Goal: Transaction & Acquisition: Purchase product/service

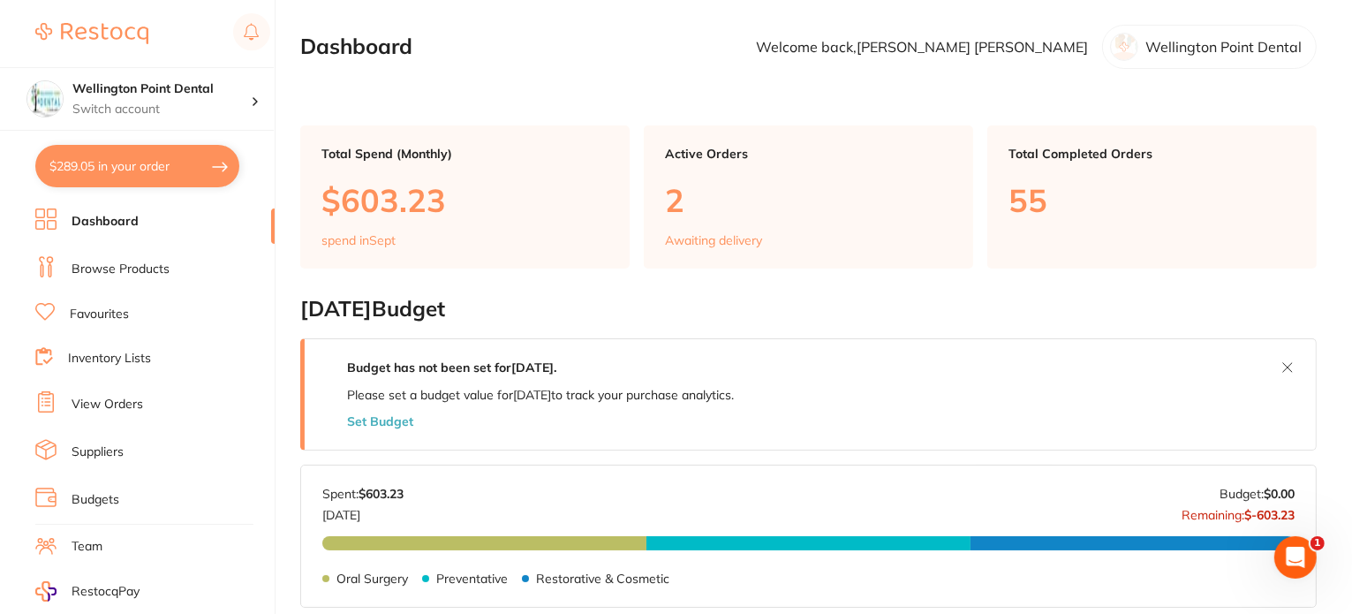
checkbox input "false"
click at [87, 158] on button "$784.26 in your order" at bounding box center [137, 166] width 204 height 42
checkbox input "true"
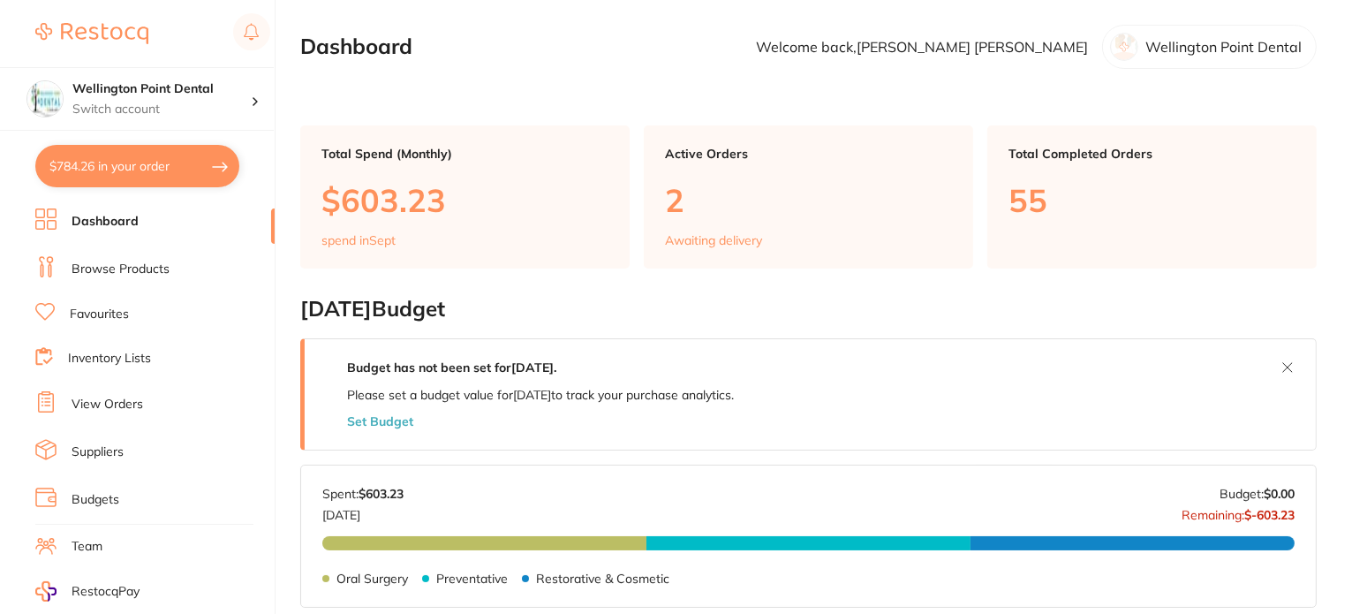
checkbox input "true"
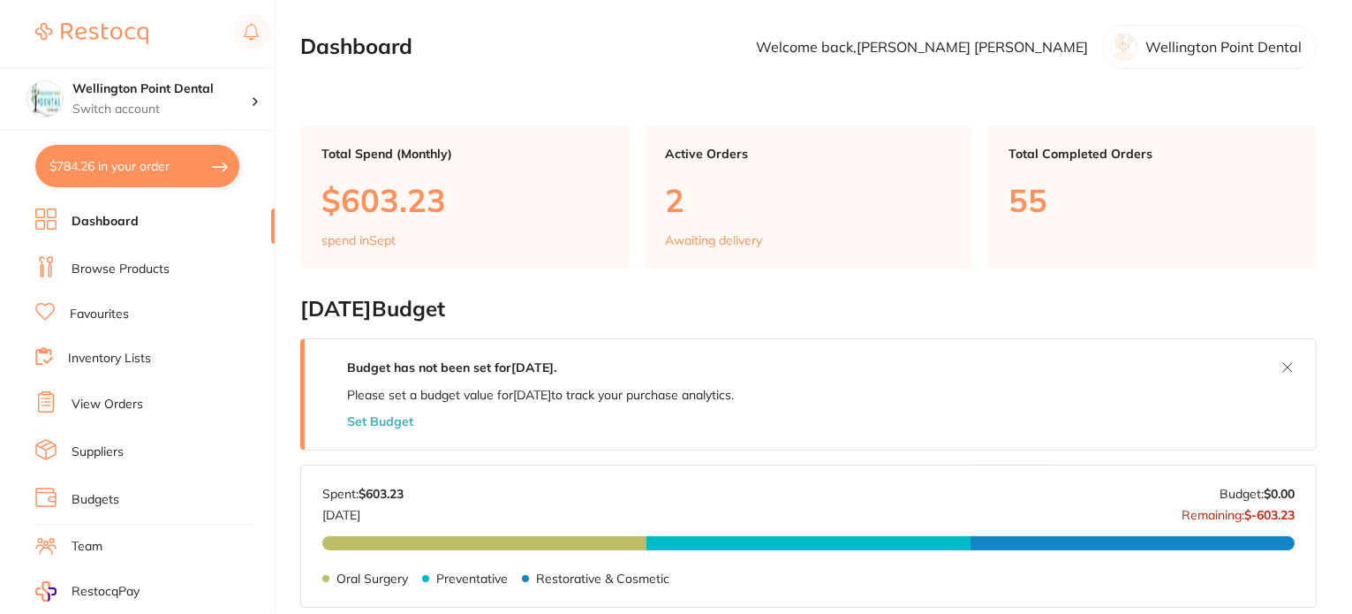
checkbox input "true"
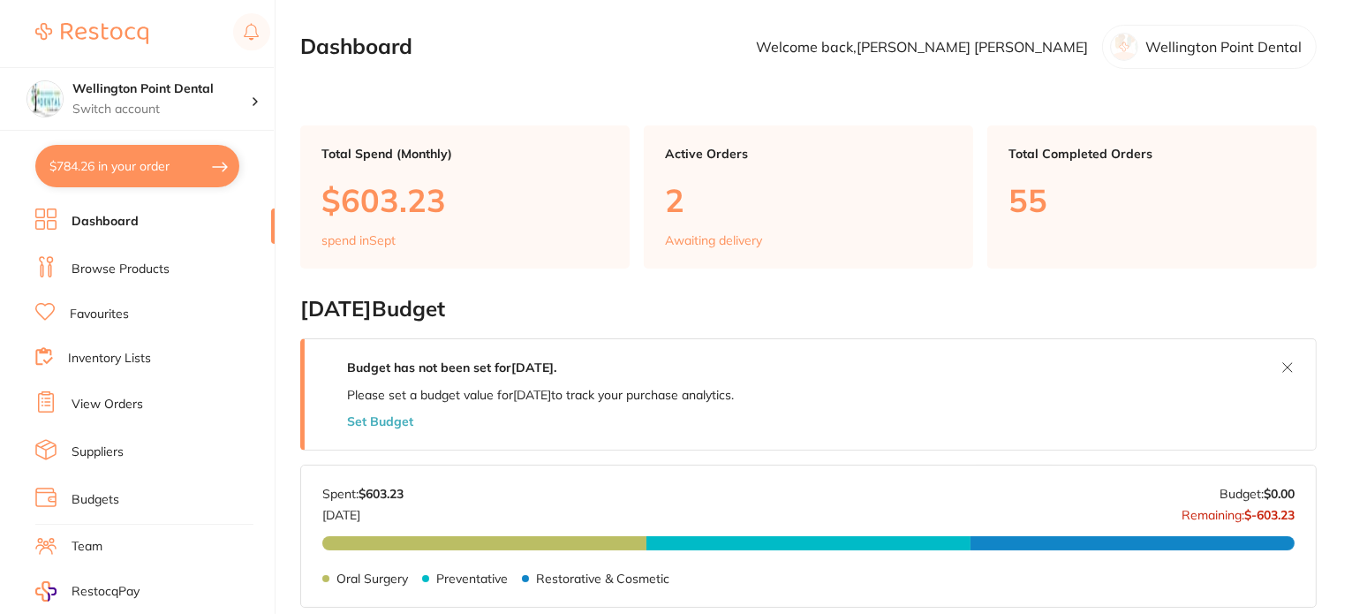
checkbox input "true"
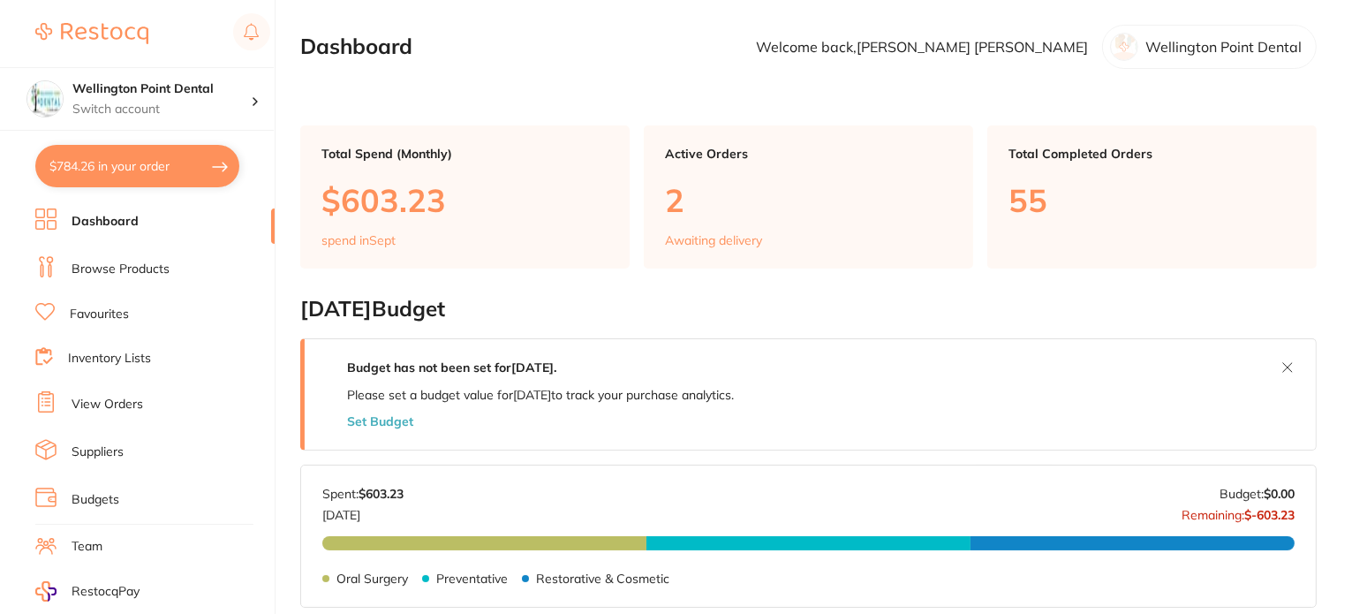
checkbox input "true"
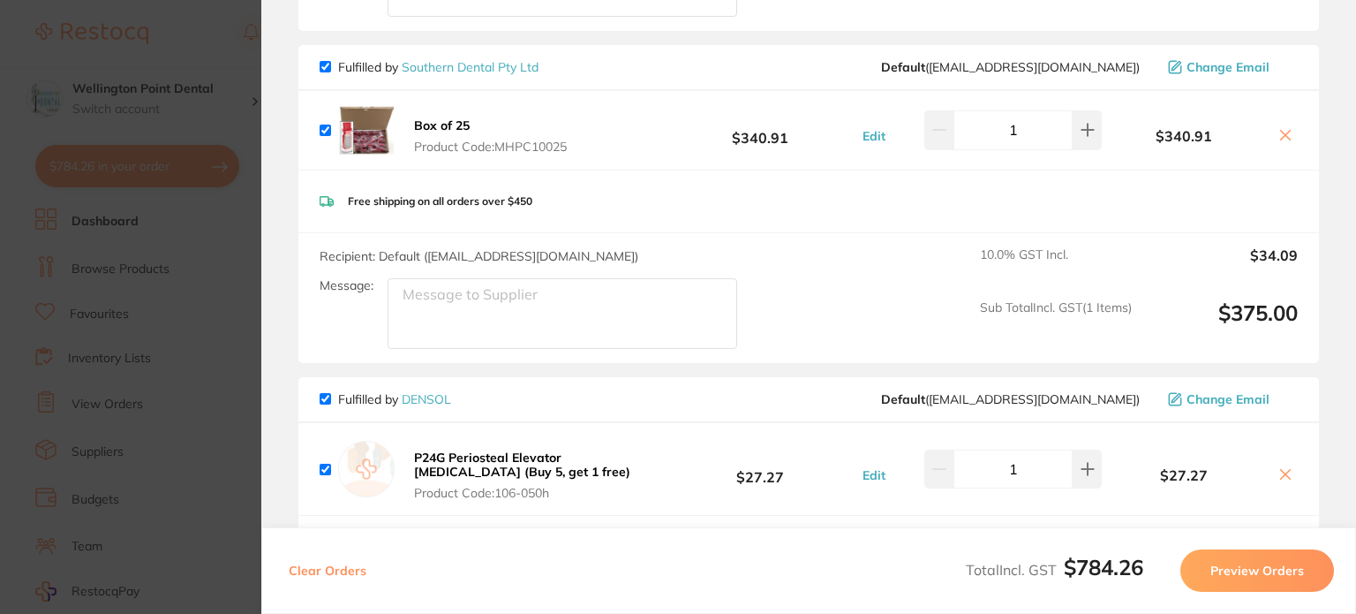
scroll to position [883, 0]
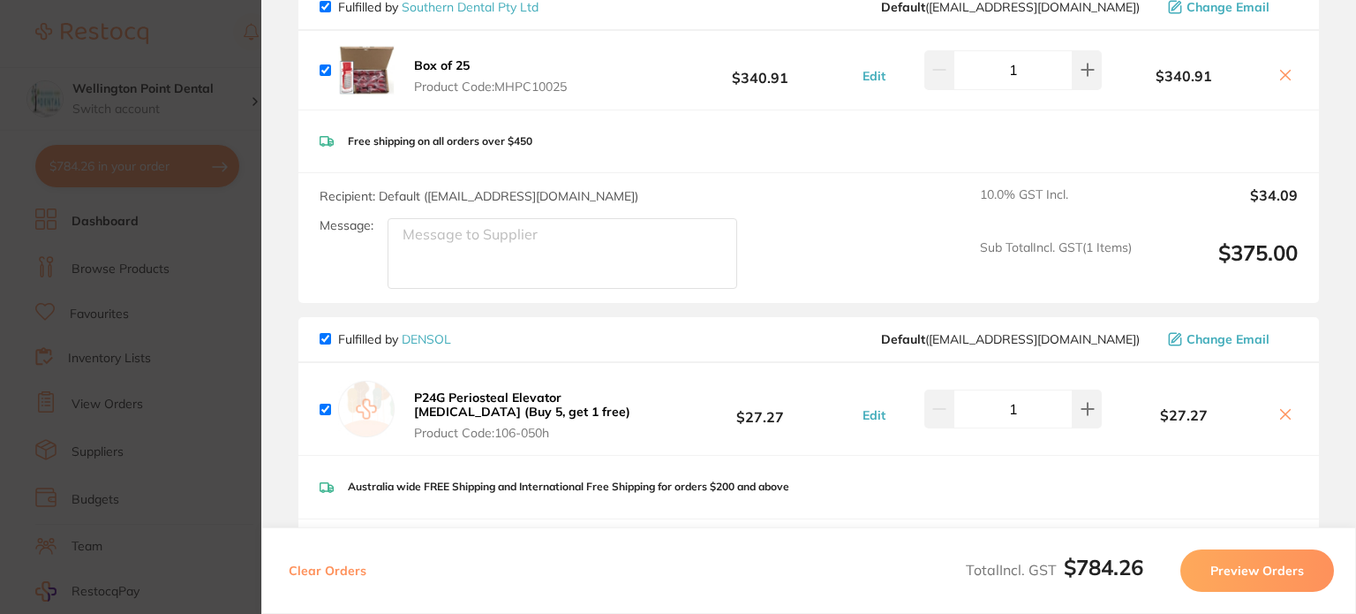
click at [1282, 409] on icon at bounding box center [1286, 414] width 10 height 10
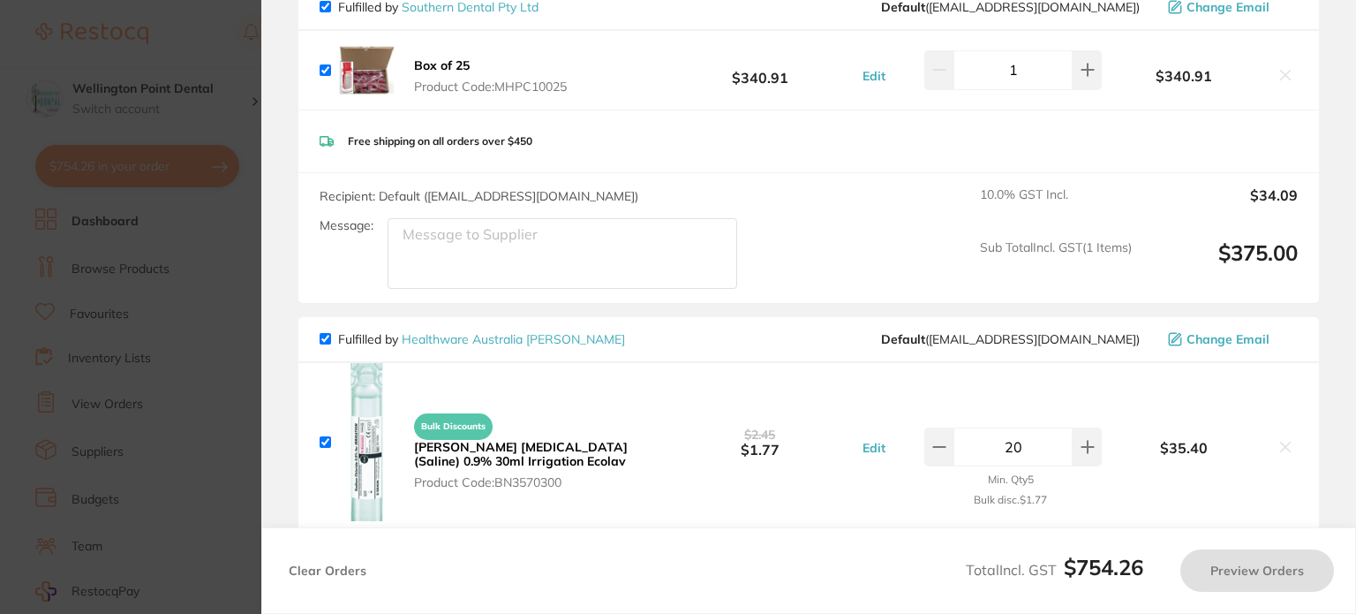
checkbox input "true"
click at [324, 334] on input "checkbox" at bounding box center [325, 338] width 11 height 11
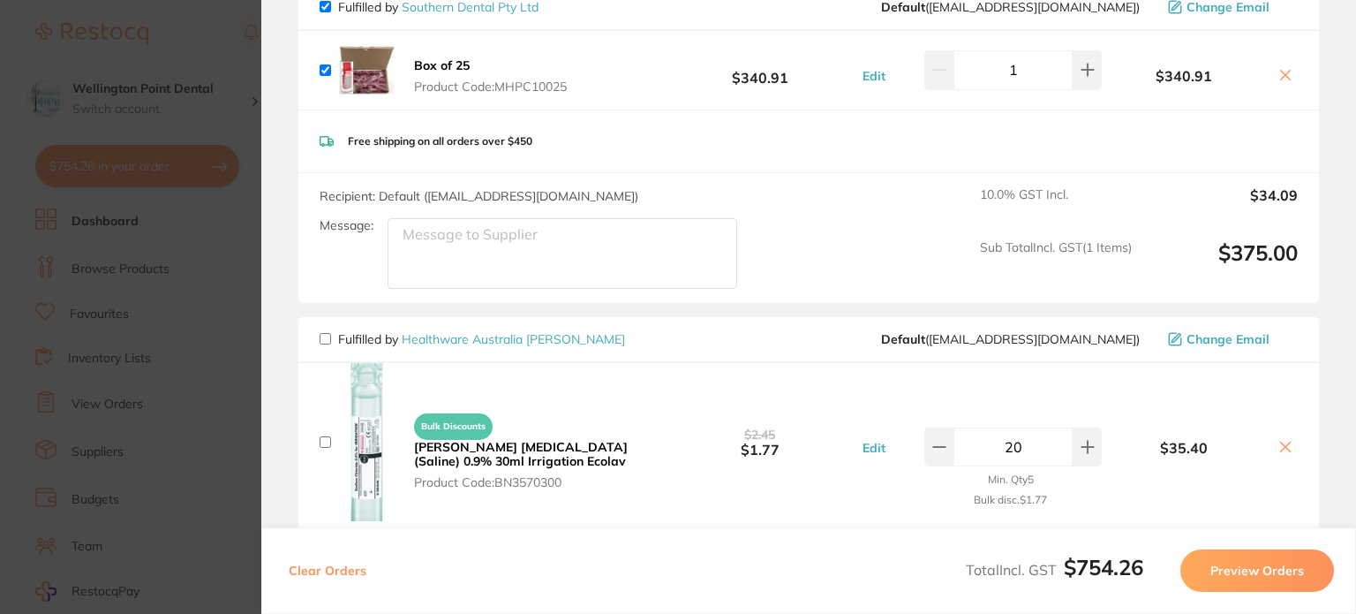
checkbox input "false"
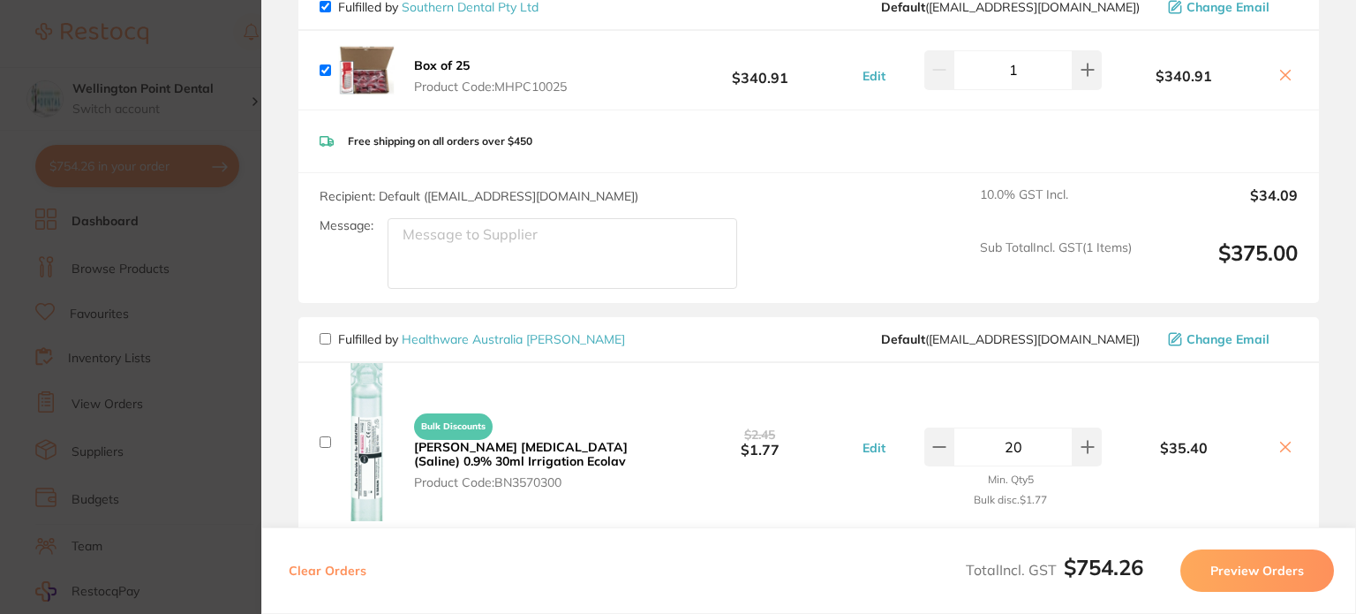
checkbox input "false"
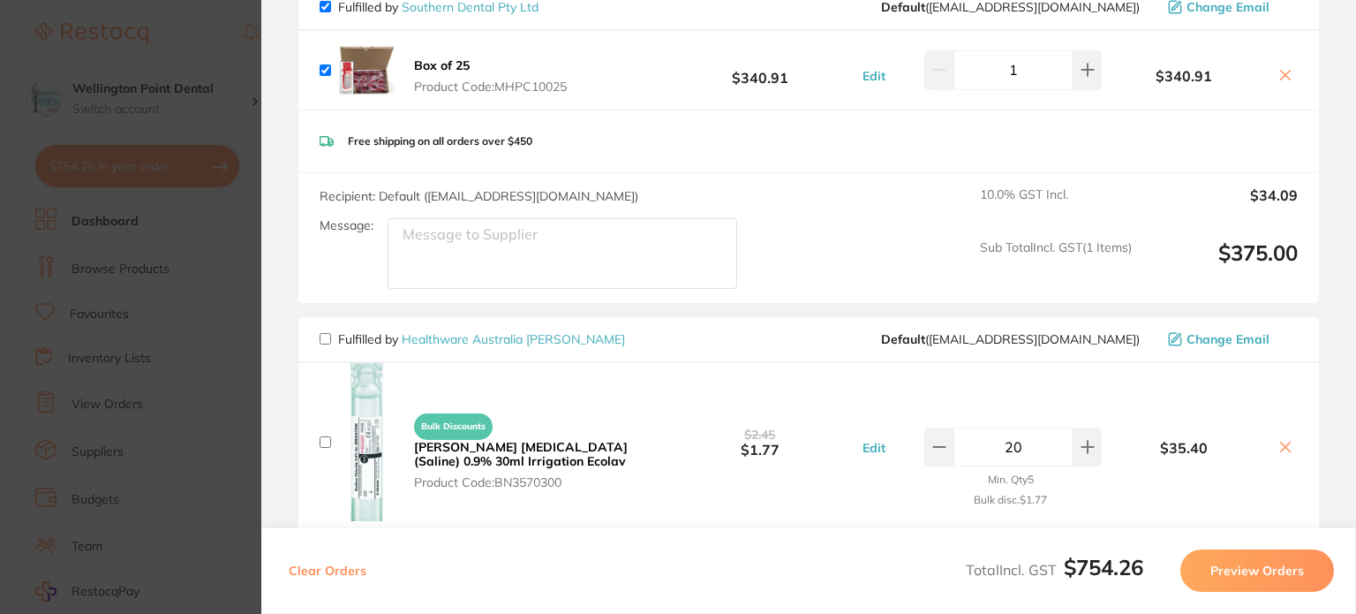
checkbox input "false"
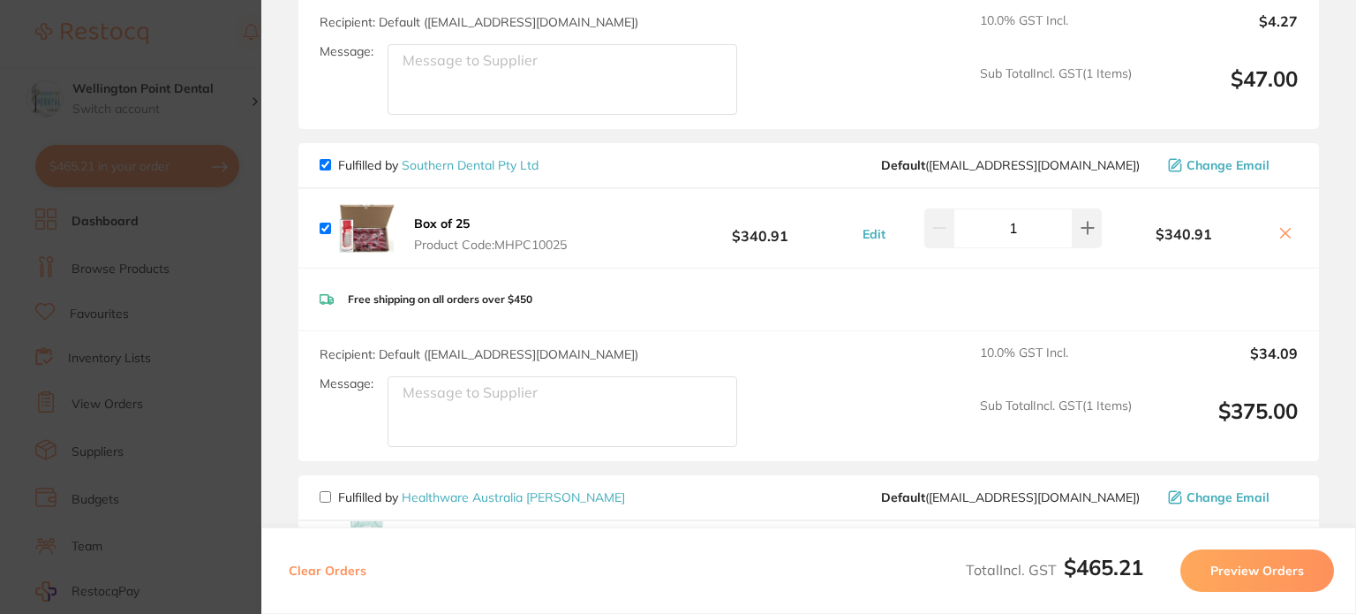
scroll to position [706, 0]
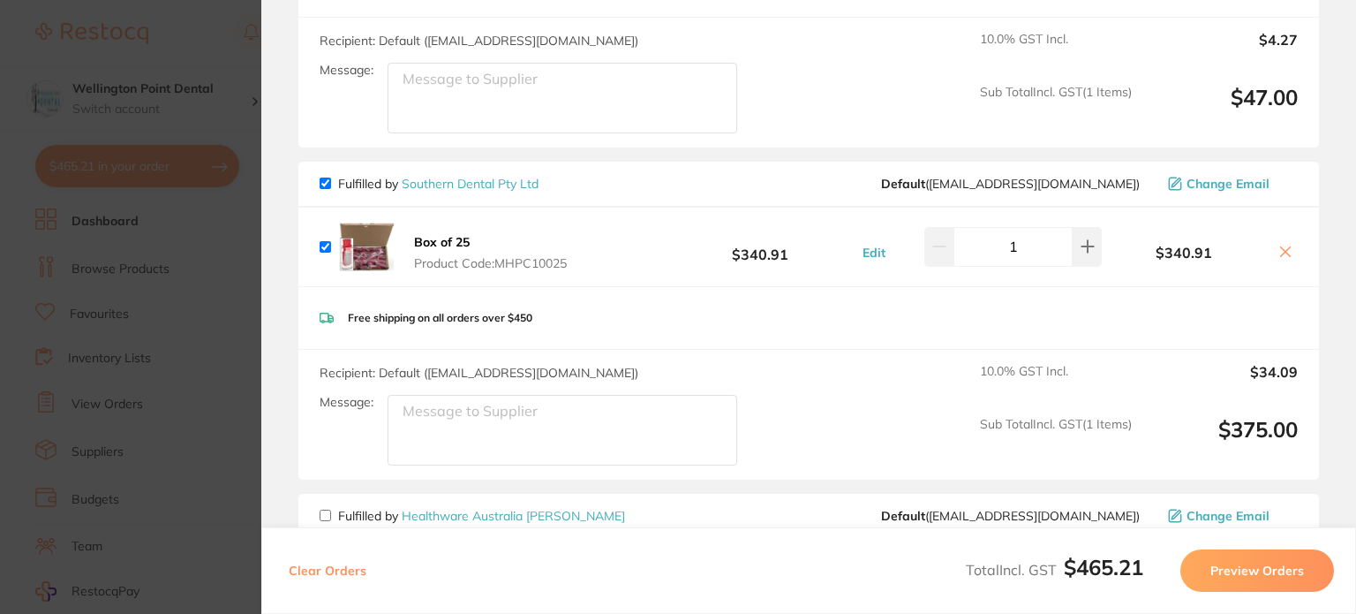
click at [321, 179] on input "checkbox" at bounding box center [325, 182] width 11 height 11
checkbox input "false"
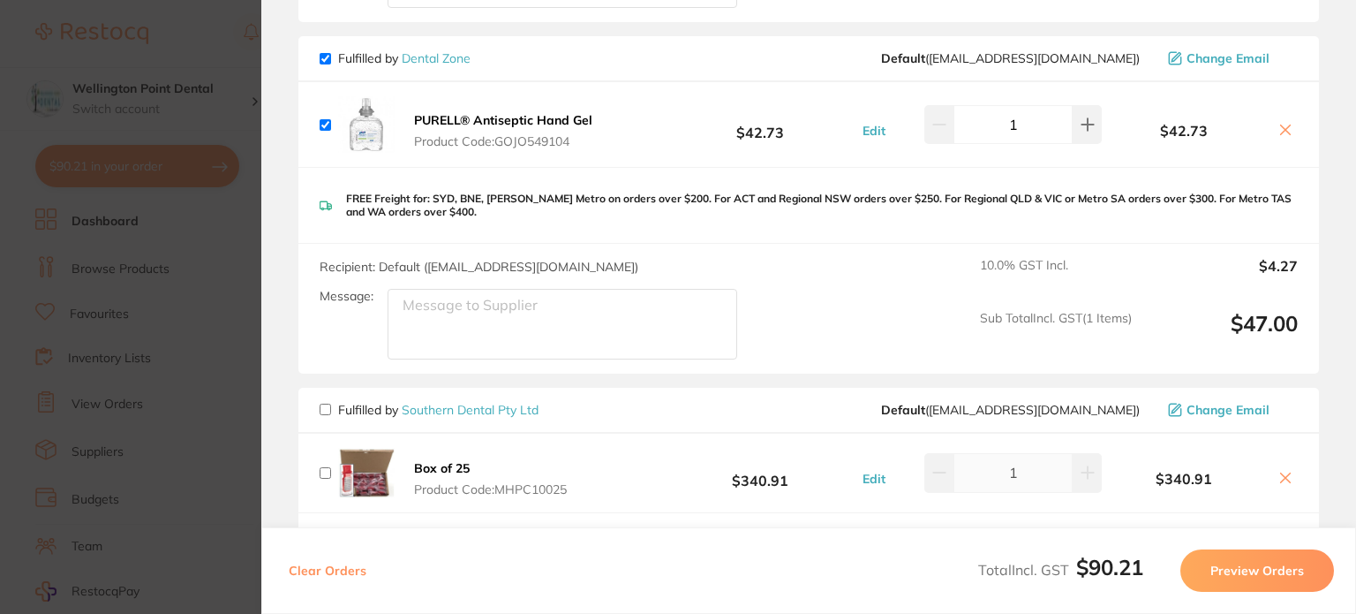
scroll to position [442, 0]
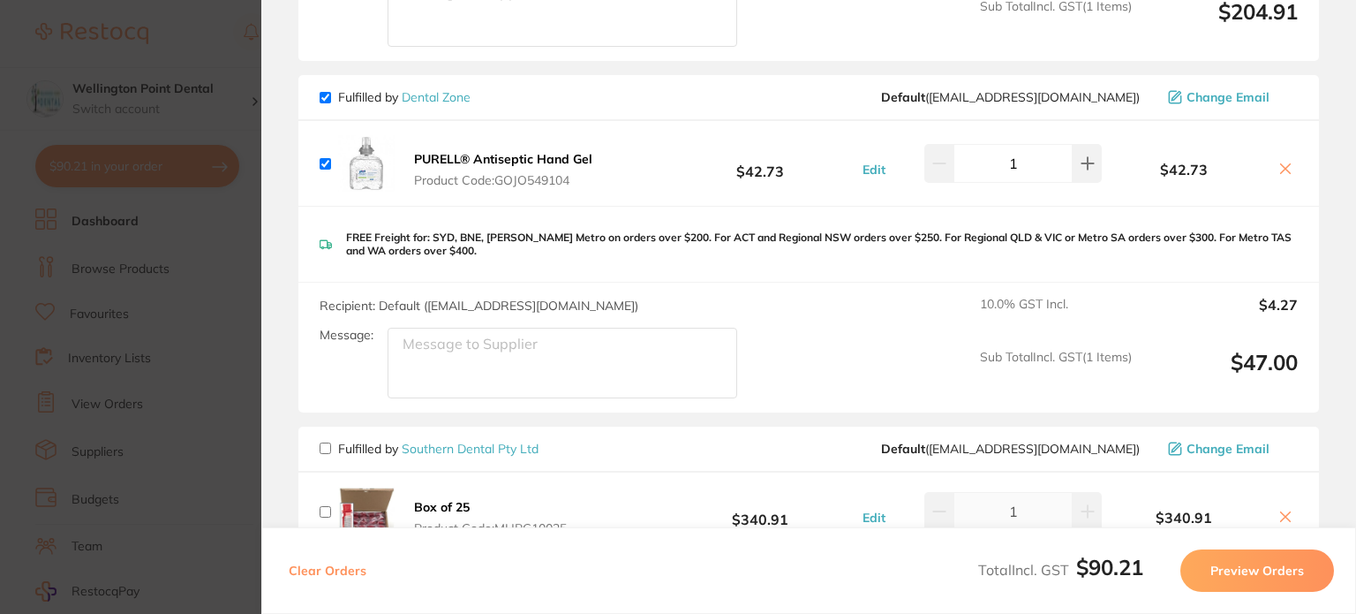
click at [326, 94] on input "checkbox" at bounding box center [325, 97] width 11 height 11
checkbox input "false"
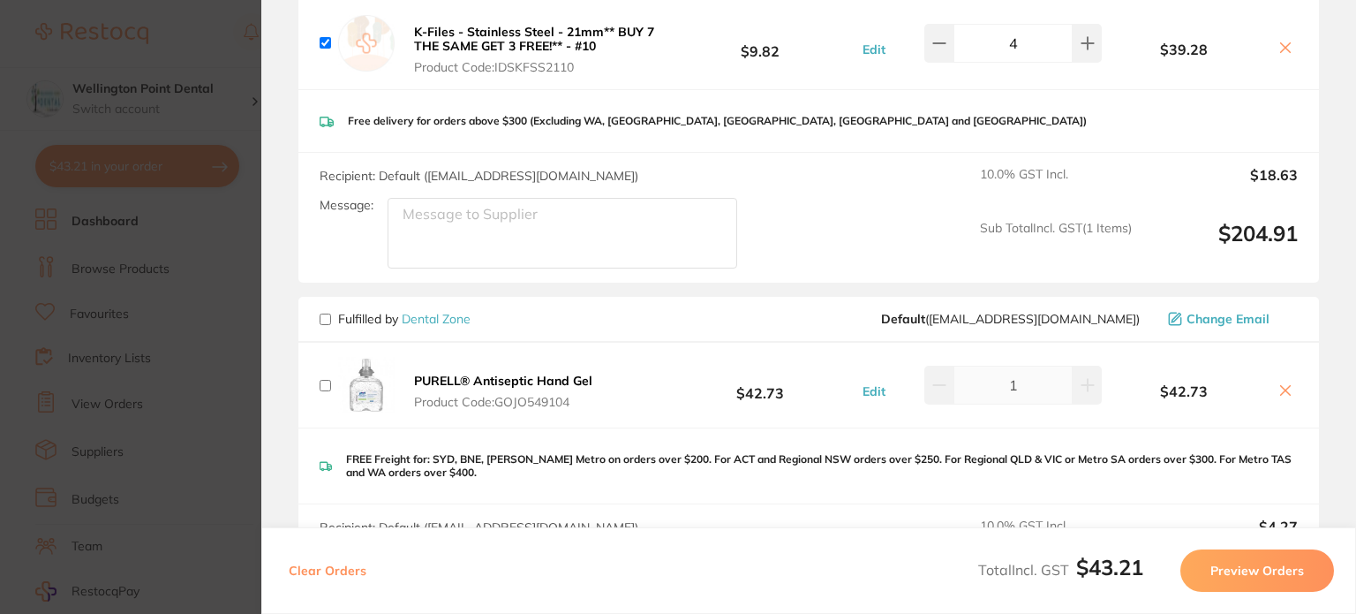
scroll to position [88, 0]
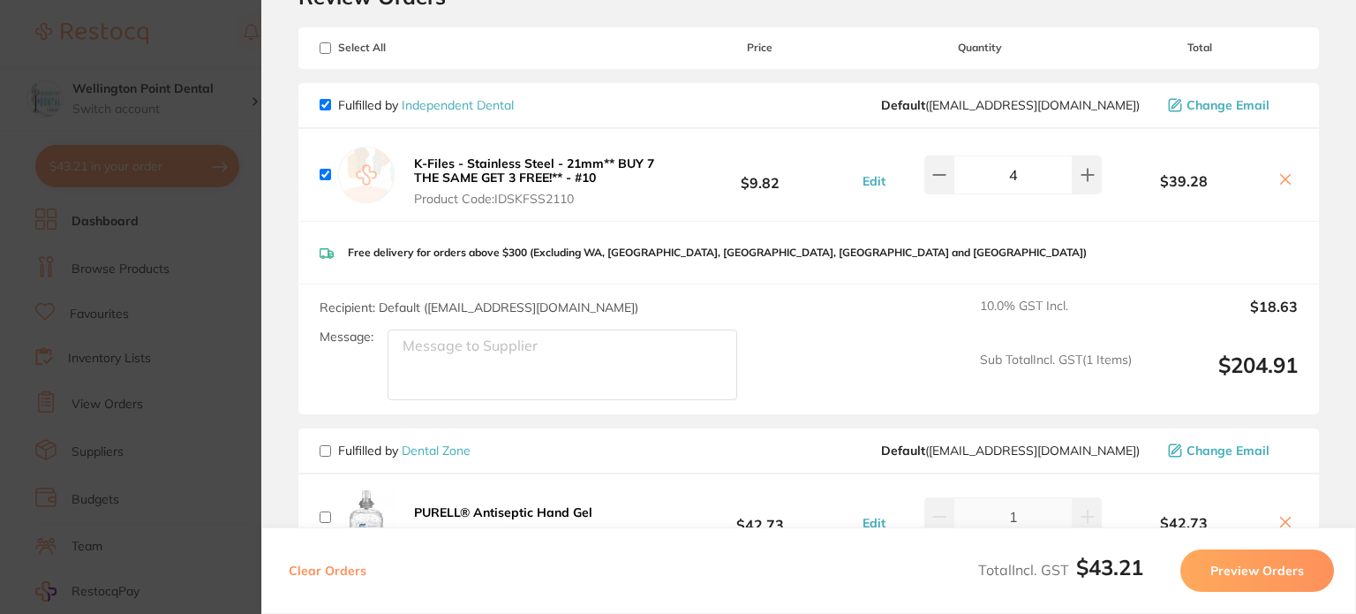
click at [321, 171] on input "checkbox" at bounding box center [325, 174] width 11 height 11
checkbox input "false"
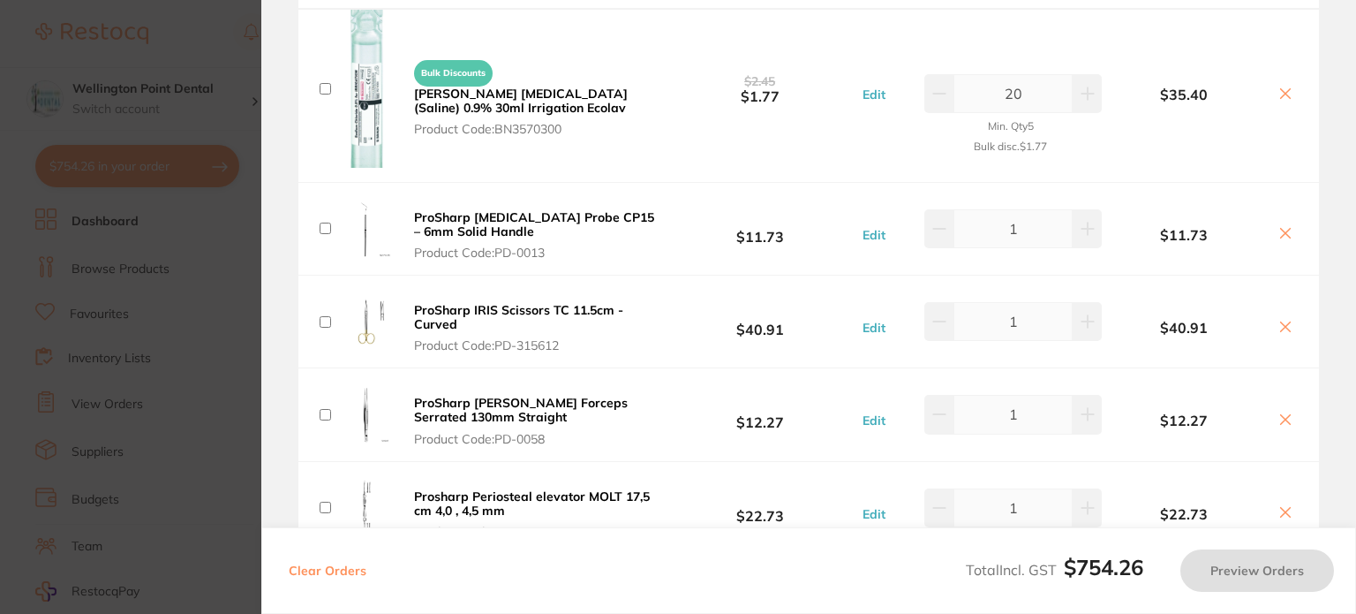
scroll to position [1148, 0]
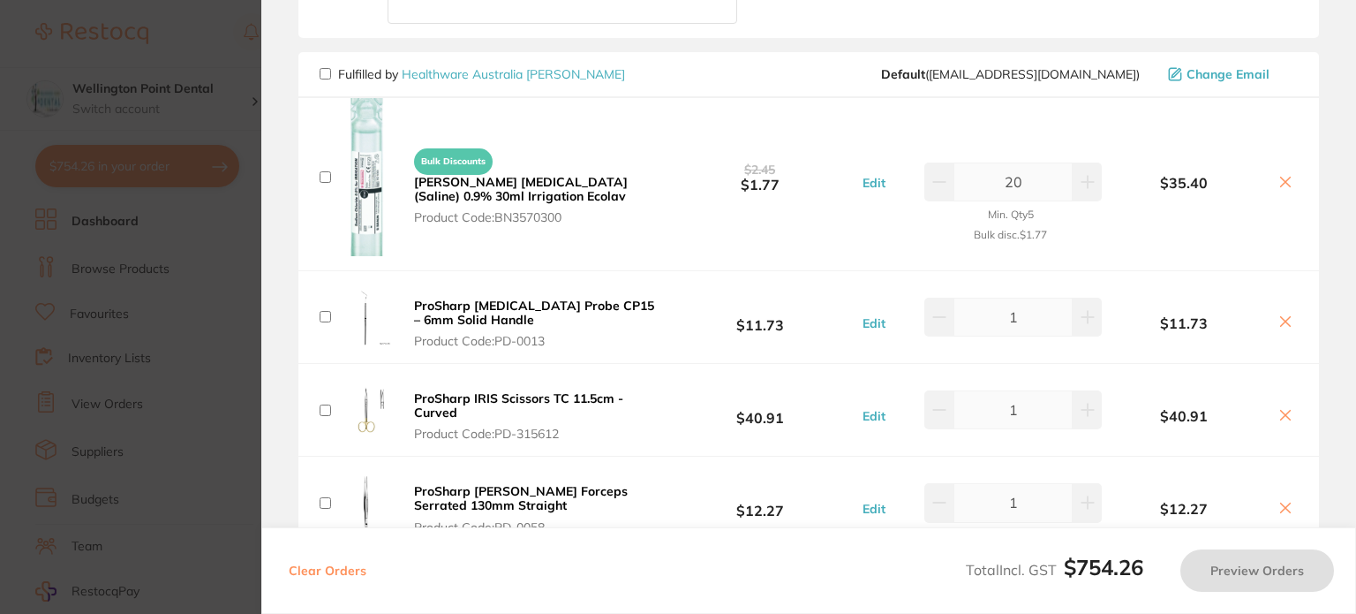
click at [325, 68] on input "checkbox" at bounding box center [325, 73] width 11 height 11
checkbox input "true"
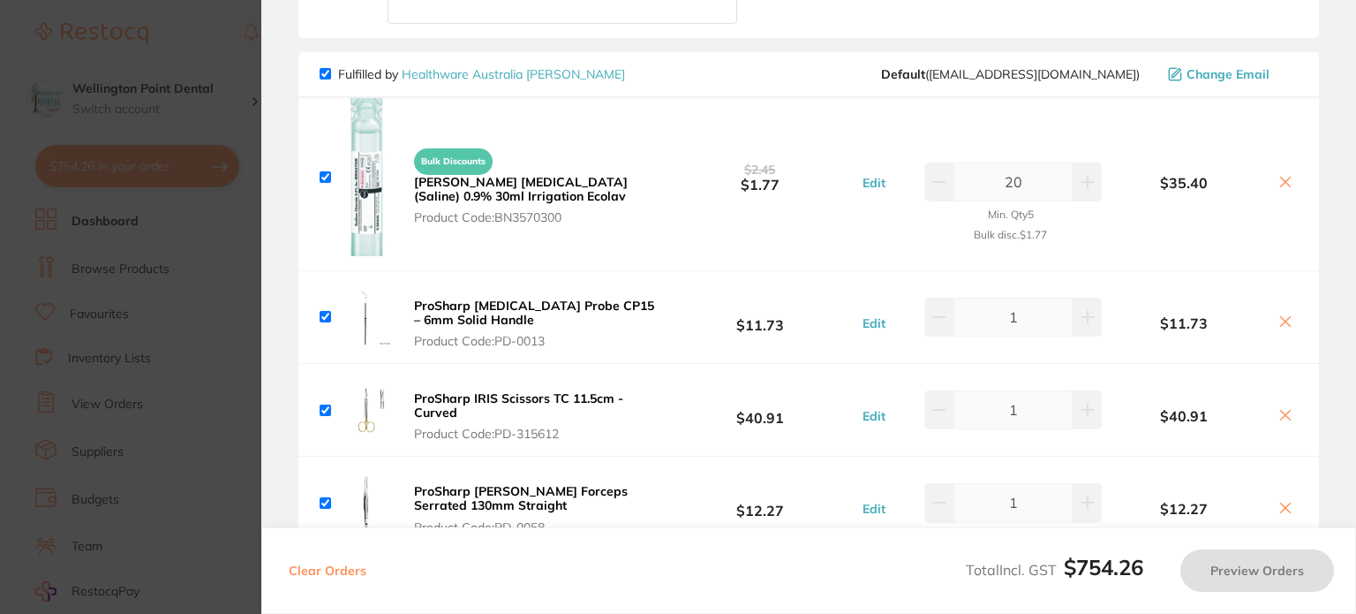
checkbox input "true"
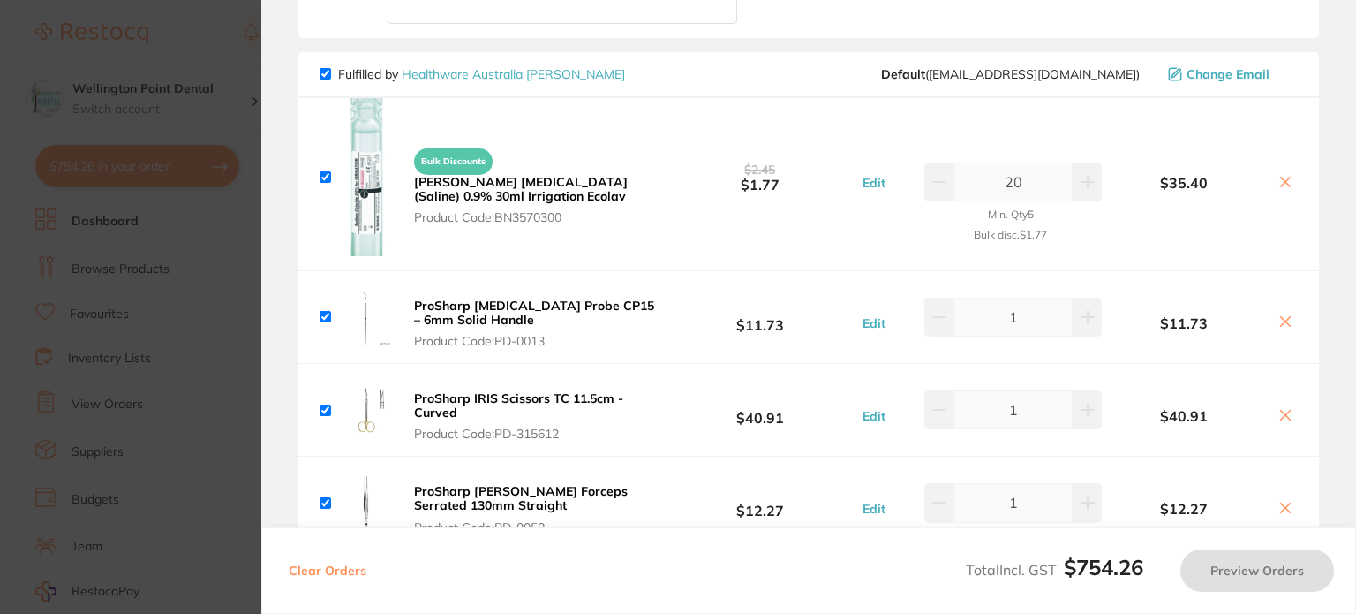
checkbox input "true"
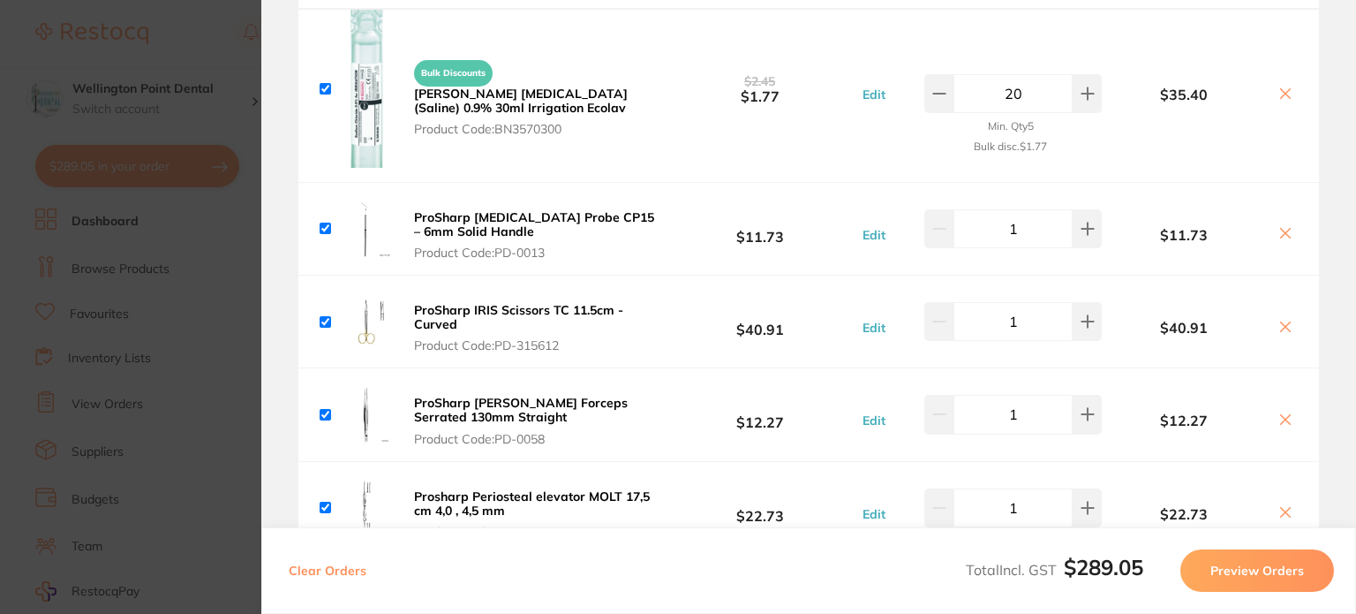
scroll to position [1236, 0]
click at [1259, 570] on button "Preview Orders" at bounding box center [1258, 570] width 154 height 42
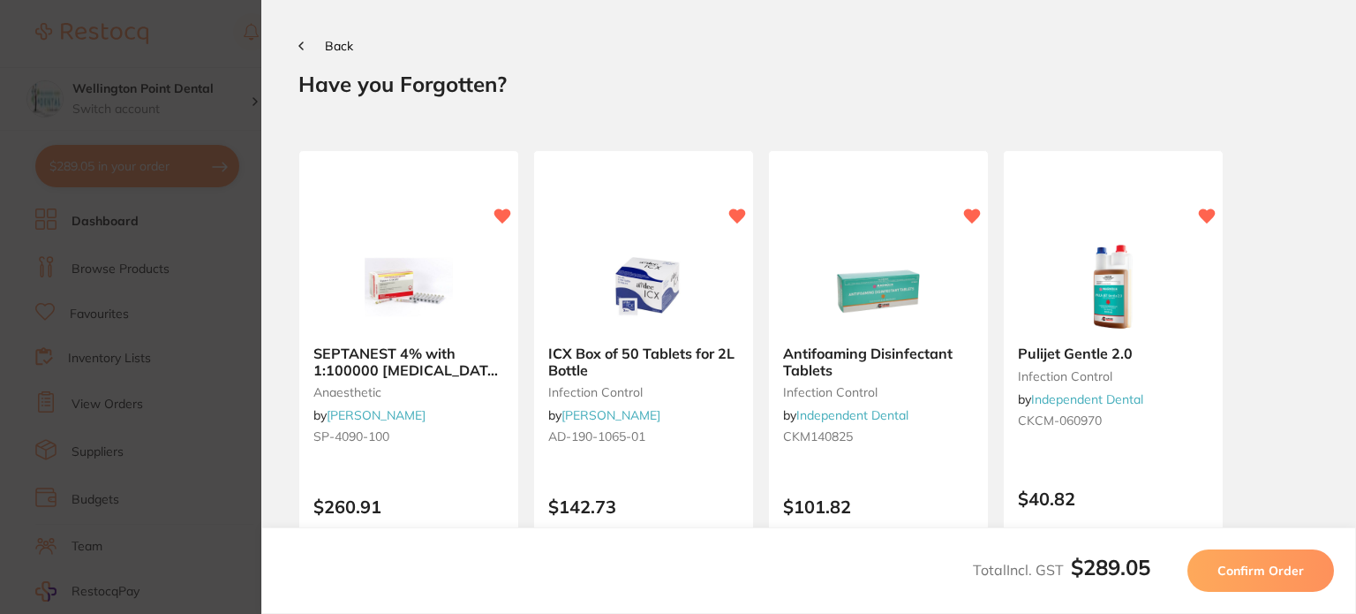
scroll to position [0, 0]
click at [1261, 571] on span "Confirm Order" at bounding box center [1261, 570] width 87 height 16
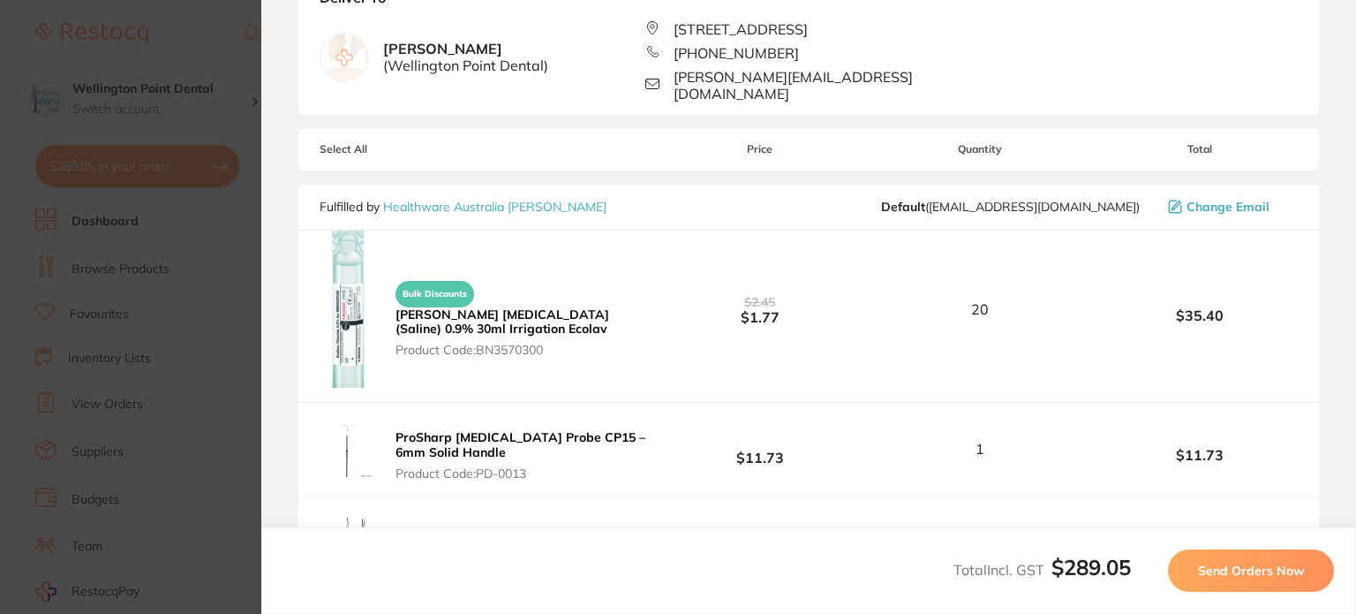
scroll to position [353, 0]
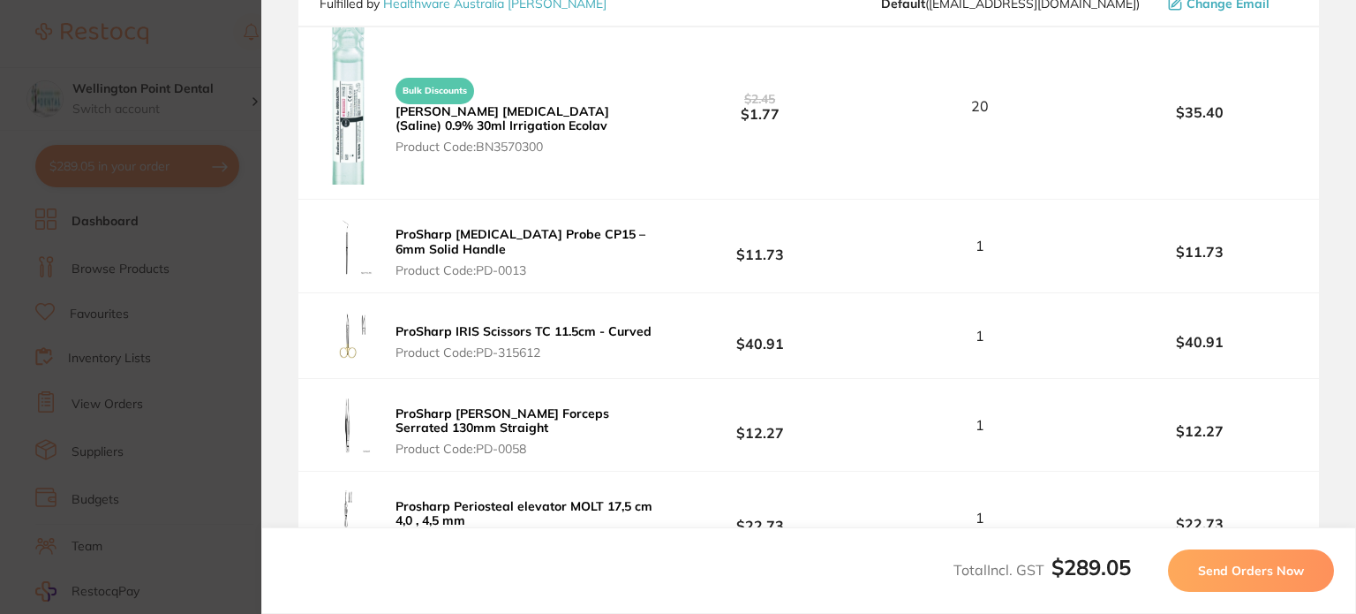
click at [1264, 570] on span "Send Orders Now" at bounding box center [1251, 570] width 106 height 16
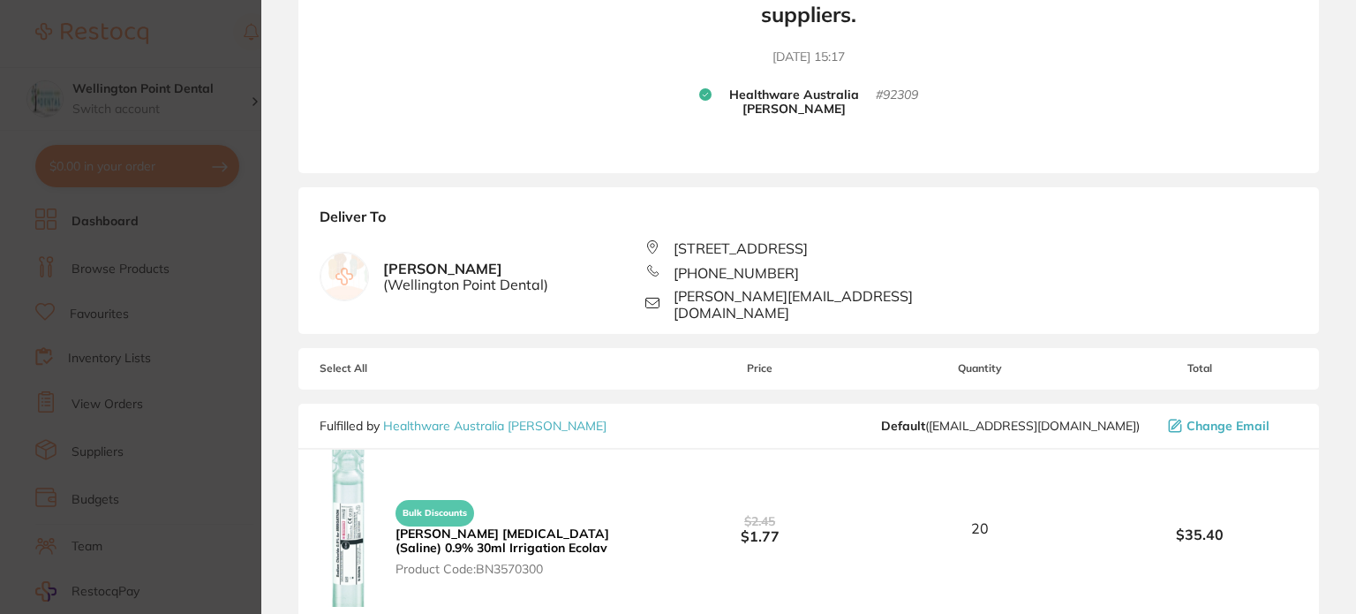
scroll to position [0, 0]
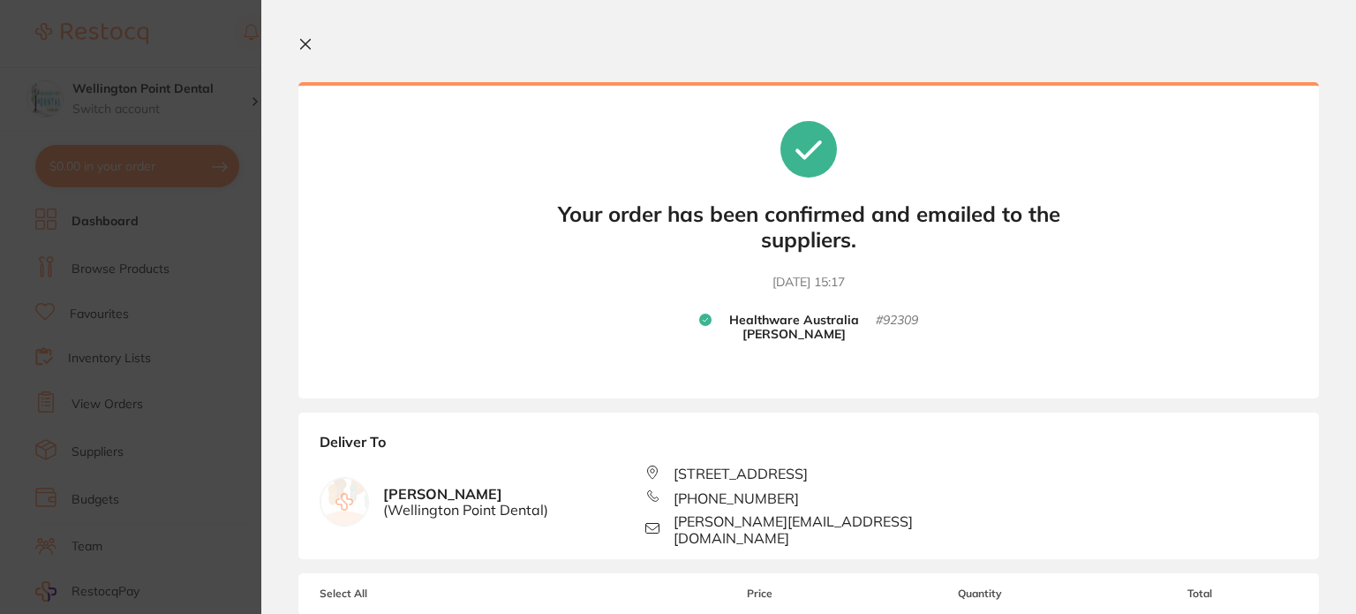
click at [306, 44] on icon at bounding box center [306, 45] width 10 height 10
